Goal: Find contact information: Find contact information

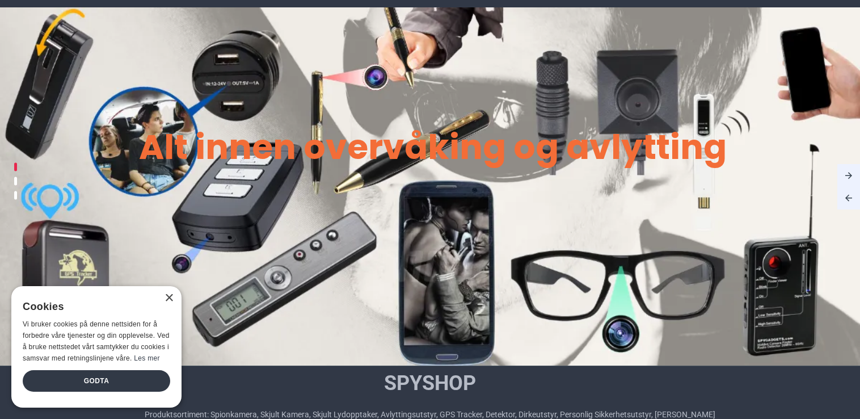
scroll to position [88, 0]
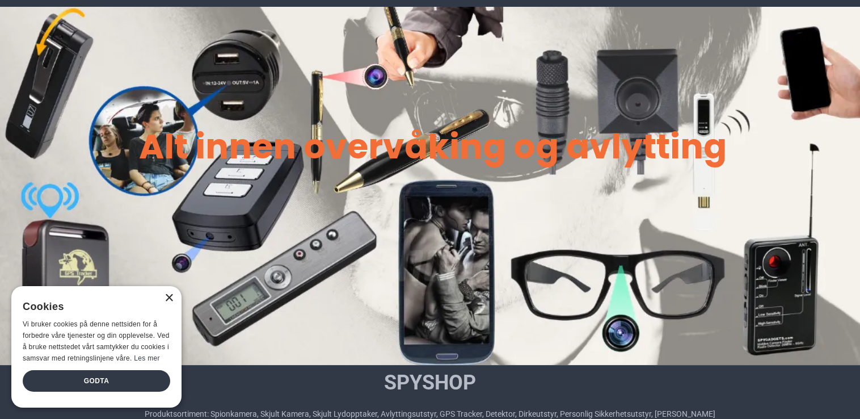
click at [170, 300] on div "×" at bounding box center [169, 298] width 9 height 9
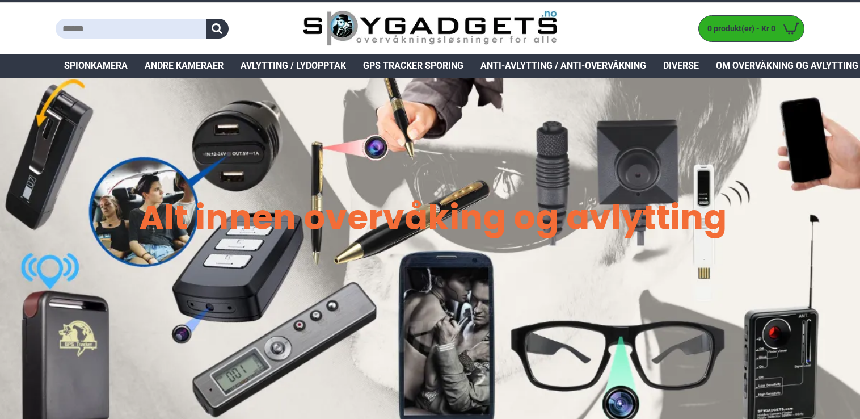
scroll to position [0, 0]
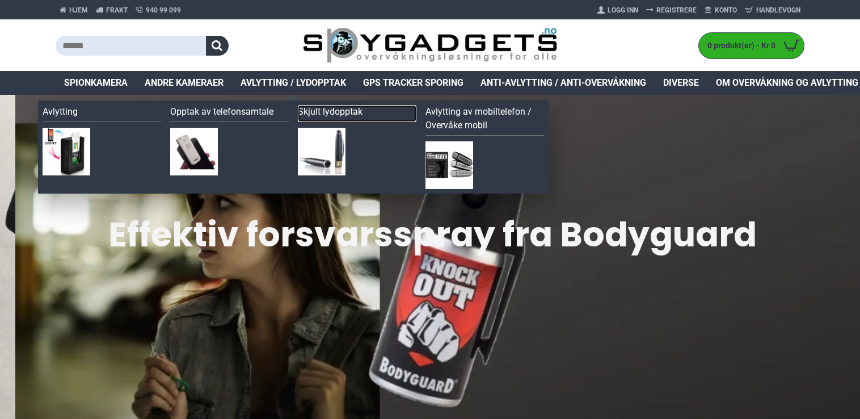
click at [316, 106] on link "Skjult lydopptak" at bounding box center [357, 113] width 119 height 17
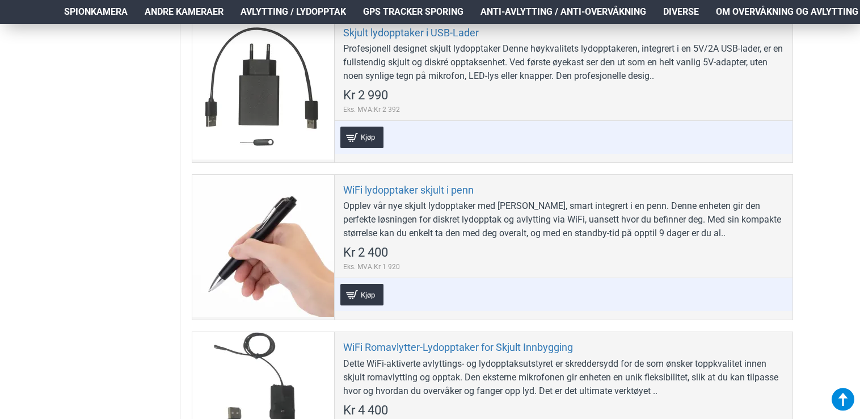
scroll to position [2295, 0]
click at [567, 285] on div "* Kjøp Legg til ønskeliste Sammenlign" at bounding box center [563, 294] width 447 height 22
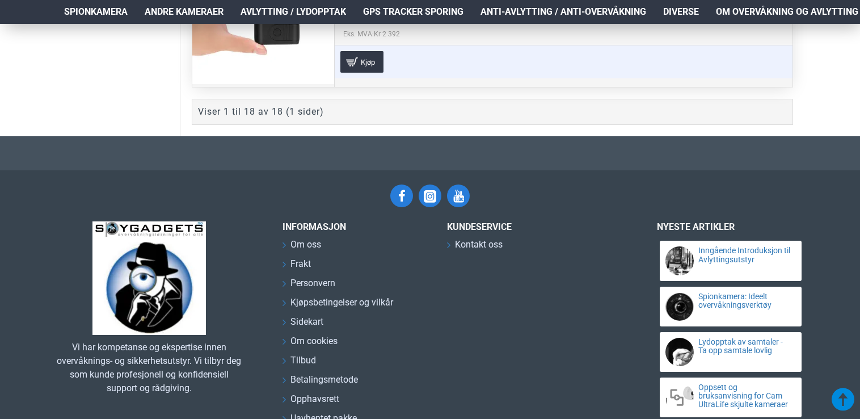
scroll to position [3377, 0]
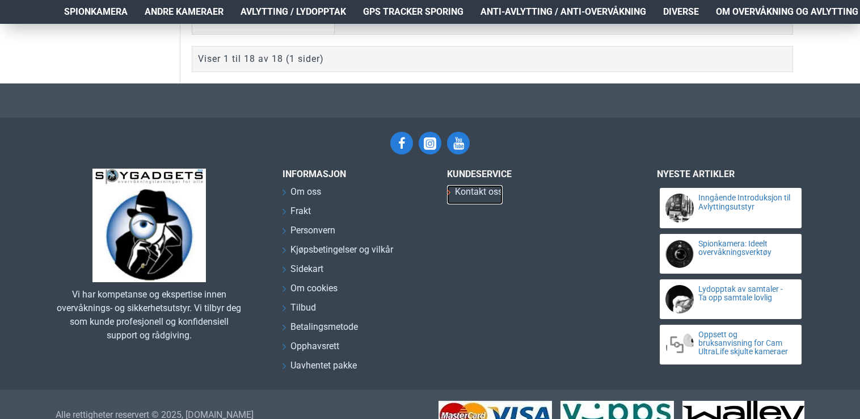
click at [479, 186] on span "Kontakt oss" at bounding box center [479, 192] width 48 height 14
